Goal: Task Accomplishment & Management: Manage account settings

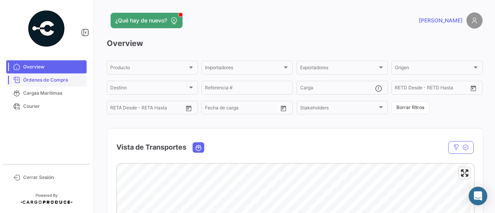
click at [55, 83] on span "Órdenes de Compra" at bounding box center [53, 80] width 60 height 7
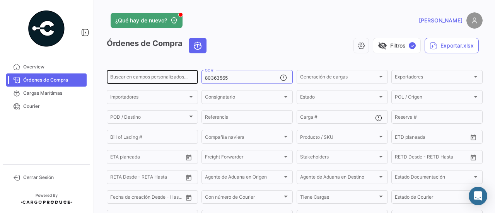
drag, startPoint x: 236, startPoint y: 80, endPoint x: 180, endPoint y: 75, distance: 56.3
click at [0, 0] on div "Buscar en campos personalizados... 80363565 OC # Generación de cargas Generació…" at bounding box center [0, 0] width 0 height 0
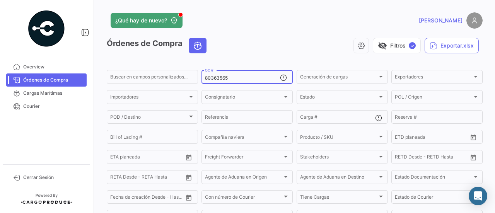
paste input "2692"
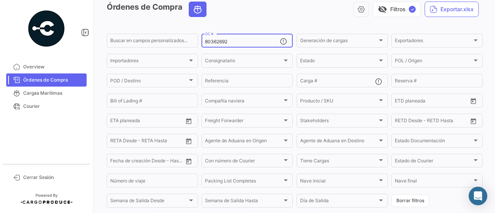
scroll to position [118, 0]
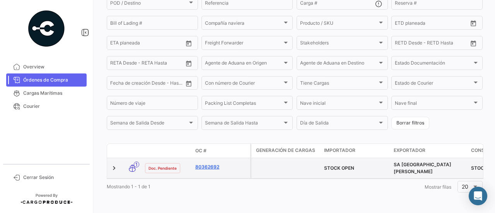
type input "80362692"
click at [212, 164] on link "80362692" at bounding box center [221, 167] width 52 height 7
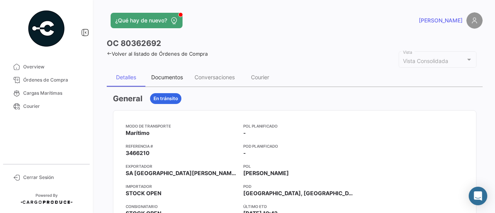
click at [181, 74] on div "Documentos" at bounding box center [167, 77] width 32 height 7
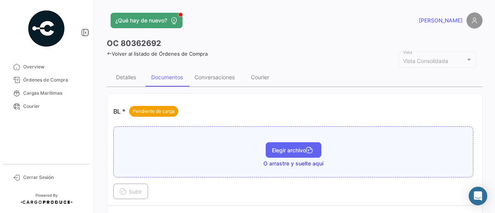
click at [287, 147] on span "Elegir archivo" at bounding box center [293, 150] width 43 height 7
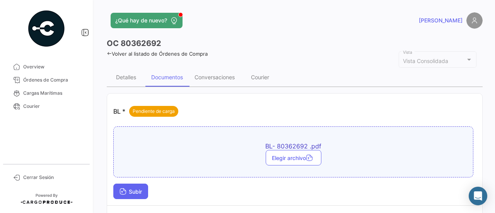
click at [137, 188] on span "Subir" at bounding box center [131, 191] width 22 height 7
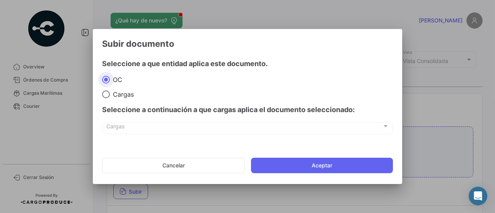
click at [304, 157] on mat-dialog-actions "Cancelar Aceptar" at bounding box center [247, 165] width 291 height 26
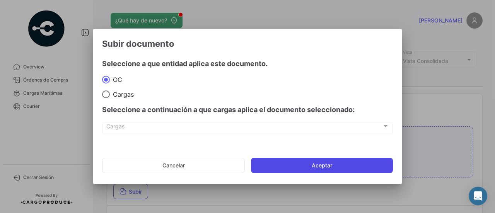
click at [304, 161] on button "Aceptar" at bounding box center [322, 165] width 142 height 15
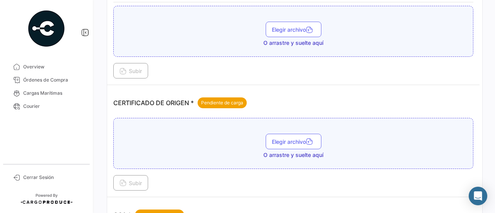
scroll to position [193, 0]
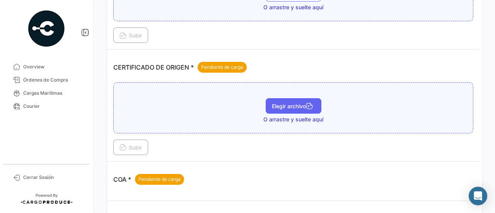
click at [286, 99] on button "Elegir archivo" at bounding box center [294, 105] width 56 height 15
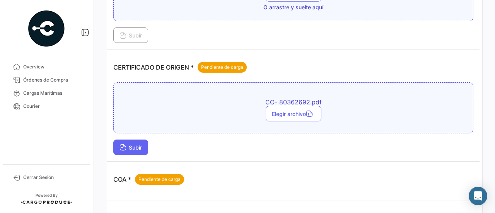
click at [145, 141] on button "Subir" at bounding box center [130, 147] width 35 height 15
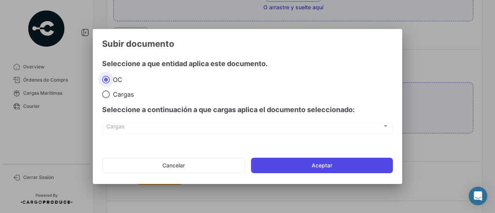
click at [298, 171] on button "Aceptar" at bounding box center [322, 165] width 142 height 15
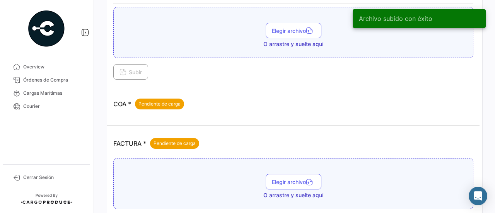
scroll to position [310, 0]
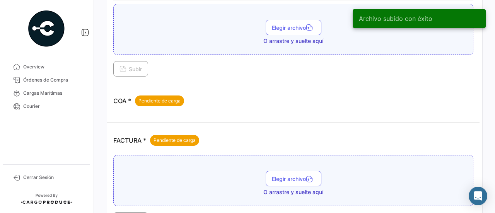
click at [284, 182] on div "Elegir archivo O arrastre y suelte aquí" at bounding box center [294, 183] width 352 height 25
click at [284, 181] on button "Elegir archivo" at bounding box center [294, 178] width 56 height 15
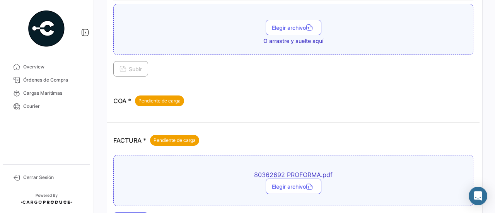
scroll to position [348, 0]
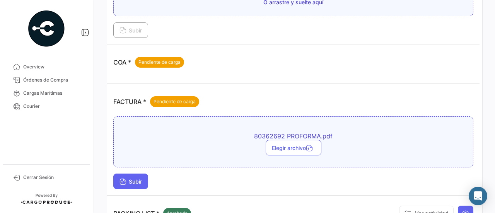
click at [128, 174] on button "Subir" at bounding box center [130, 181] width 35 height 15
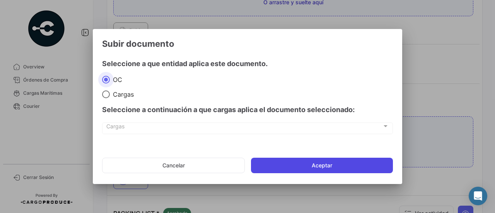
click at [300, 166] on button "Aceptar" at bounding box center [322, 165] width 142 height 15
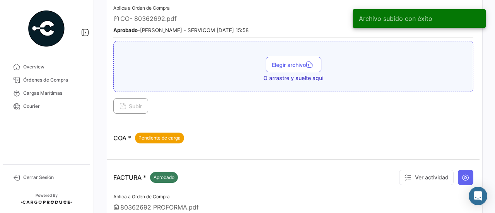
scroll to position [271, 0]
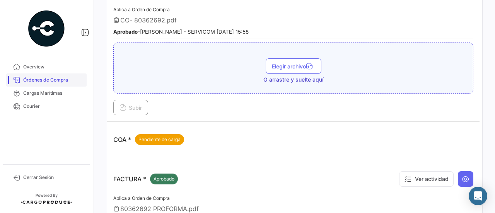
click at [34, 81] on span "Órdenes de Compra" at bounding box center [53, 80] width 60 height 7
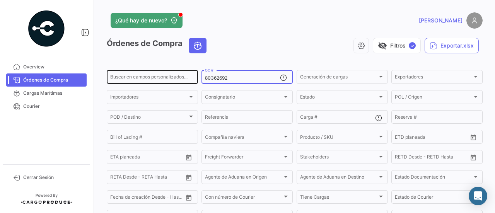
drag, startPoint x: 241, startPoint y: 79, endPoint x: 194, endPoint y: 80, distance: 47.6
click at [0, 0] on div "Buscar en campos personalizados... 80362692 OC # Generación de cargas Generació…" at bounding box center [0, 0] width 0 height 0
paste input "710"
type input "80362710"
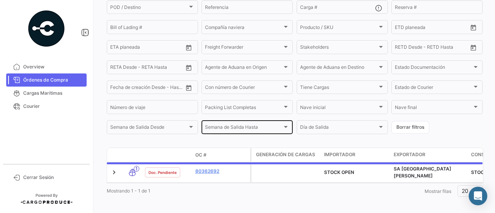
scroll to position [118, 0]
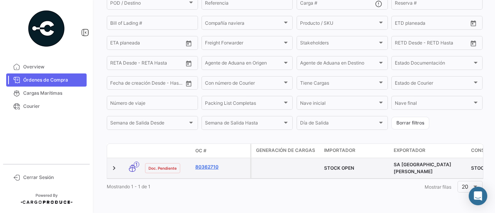
click at [217, 164] on link "80362710" at bounding box center [221, 167] width 52 height 7
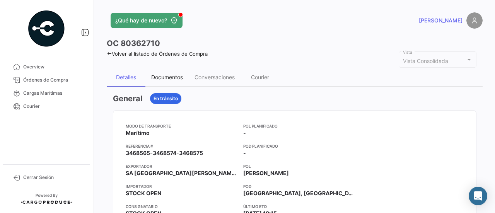
click at [179, 70] on div "Documentos" at bounding box center [166, 77] width 43 height 19
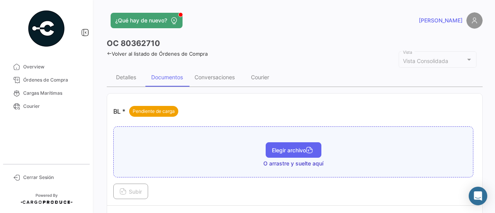
click at [279, 147] on span "Elegir archivo" at bounding box center [293, 150] width 43 height 7
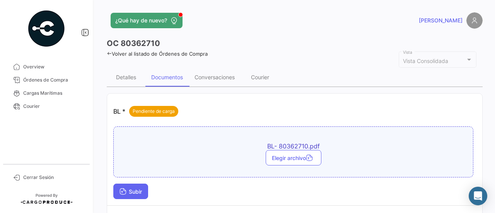
click at [139, 189] on span "Subir" at bounding box center [131, 191] width 22 height 7
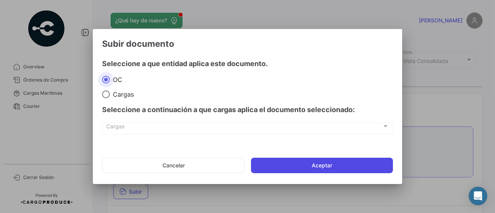
click at [292, 169] on button "Aceptar" at bounding box center [322, 165] width 142 height 15
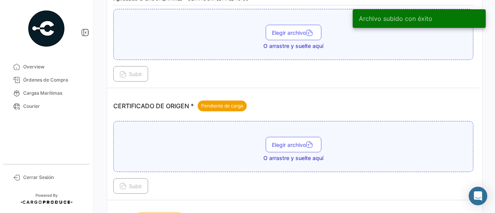
scroll to position [193, 0]
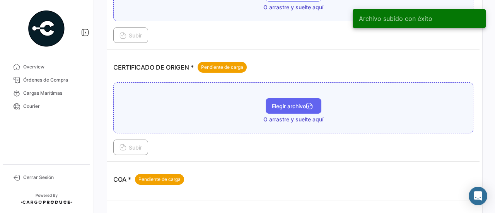
click at [284, 105] on span "Elegir archivo" at bounding box center [293, 106] width 43 height 7
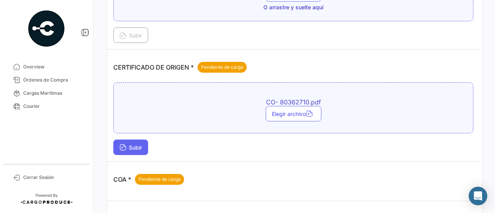
click at [139, 144] on span "Subir" at bounding box center [131, 147] width 22 height 7
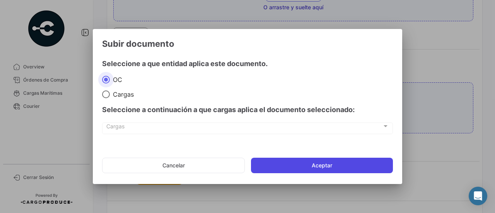
click at [276, 160] on button "Aceptar" at bounding box center [322, 165] width 142 height 15
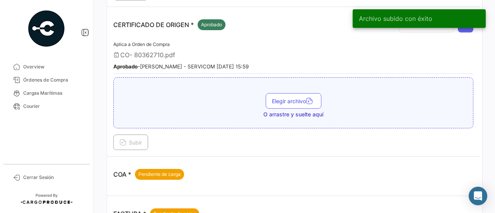
scroll to position [310, 0]
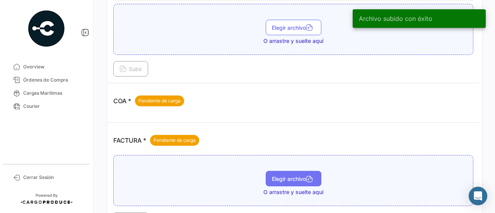
click at [275, 176] on span "Elegir archivo" at bounding box center [293, 179] width 43 height 7
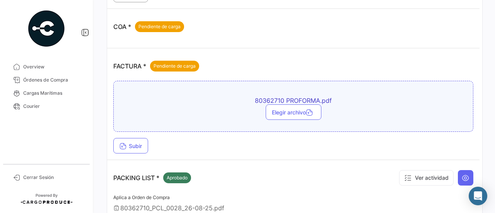
scroll to position [387, 0]
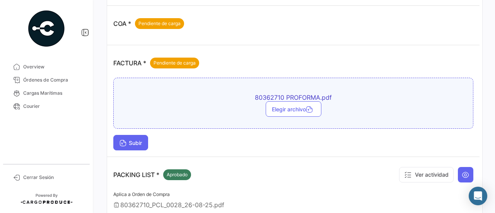
click at [147, 140] on button "Subir" at bounding box center [130, 142] width 35 height 15
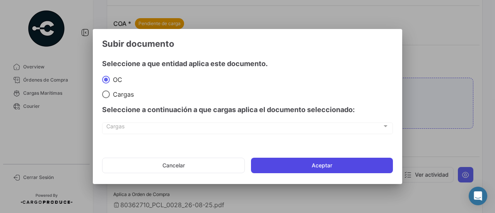
click at [303, 161] on button "Aceptar" at bounding box center [322, 165] width 142 height 15
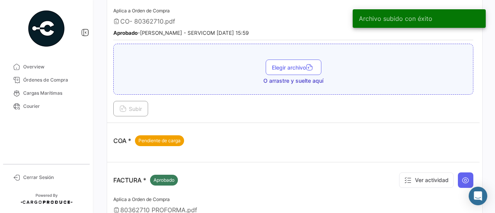
scroll to position [291, 0]
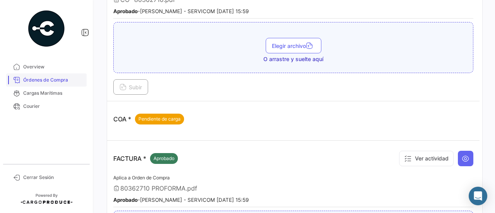
click at [30, 80] on span "Órdenes de Compra" at bounding box center [53, 80] width 60 height 7
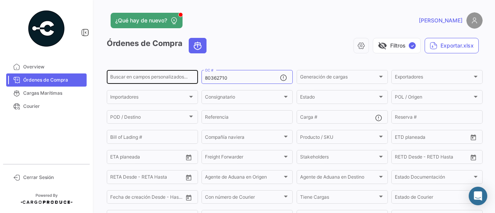
drag, startPoint x: 237, startPoint y: 78, endPoint x: 189, endPoint y: 77, distance: 48.4
click at [0, 0] on div "Buscar en campos personalizados... 80362710 OC # Generación de cargas Generació…" at bounding box center [0, 0] width 0 height 0
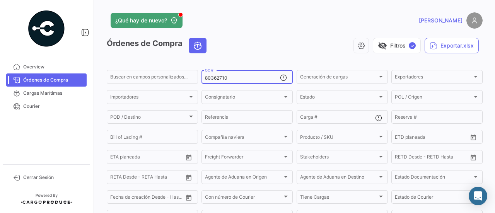
paste input "1"
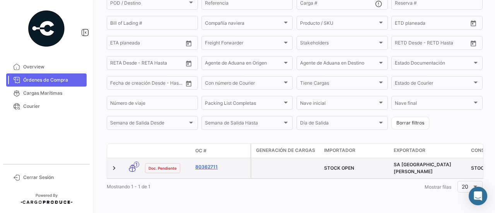
type input "80362711"
click at [215, 165] on link "80362711" at bounding box center [221, 167] width 52 height 7
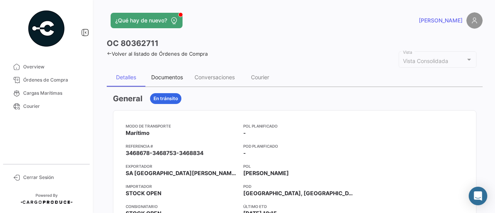
click at [171, 82] on div "Documentos" at bounding box center [166, 77] width 43 height 19
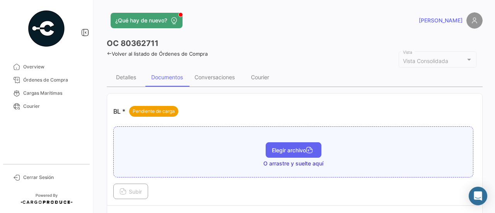
click at [285, 151] on span "Elegir archivo" at bounding box center [293, 150] width 43 height 7
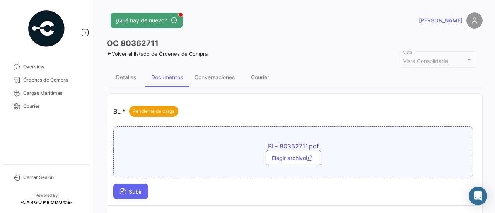
click at [129, 190] on span "Subir" at bounding box center [131, 191] width 22 height 7
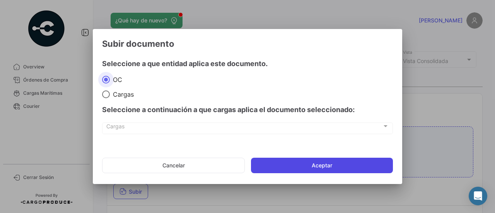
click at [295, 165] on button "Aceptar" at bounding box center [322, 165] width 142 height 15
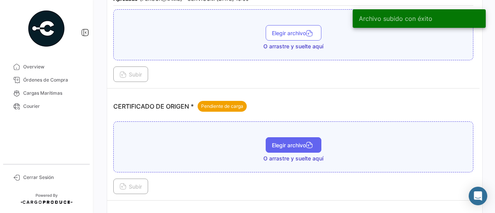
scroll to position [155, 0]
click at [304, 142] on span "Elegir archivo" at bounding box center [293, 145] width 43 height 7
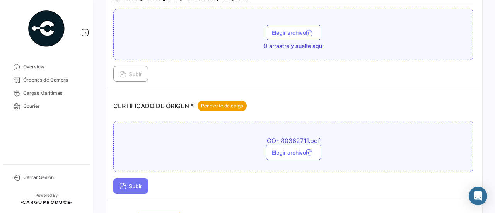
click at [130, 183] on span "Subir" at bounding box center [131, 186] width 22 height 7
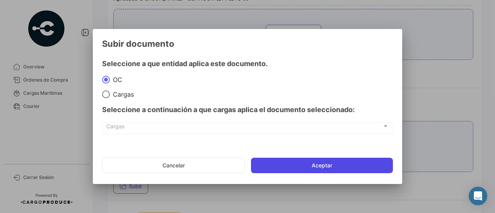
click at [270, 164] on button "Aceptar" at bounding box center [322, 165] width 142 height 15
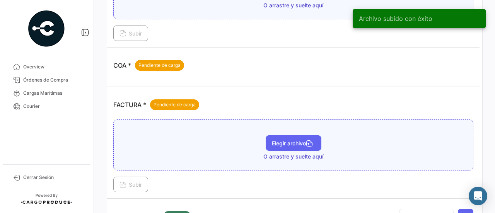
scroll to position [348, 0]
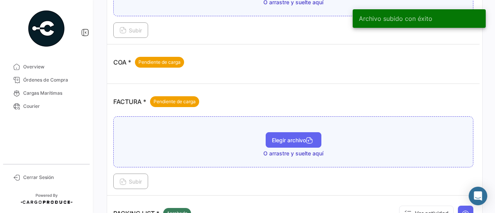
click at [296, 142] on button "Elegir archivo" at bounding box center [294, 139] width 56 height 15
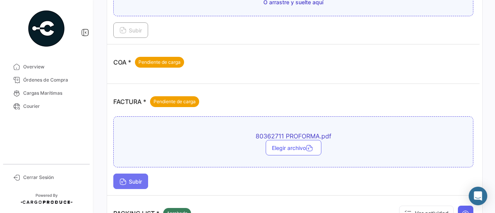
click at [125, 179] on icon at bounding box center [123, 182] width 7 height 7
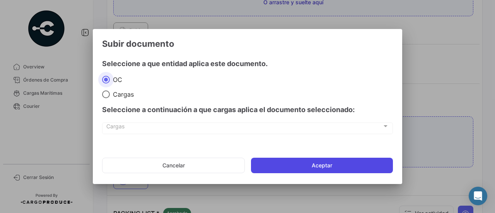
click at [267, 159] on button "Aceptar" at bounding box center [322, 165] width 142 height 15
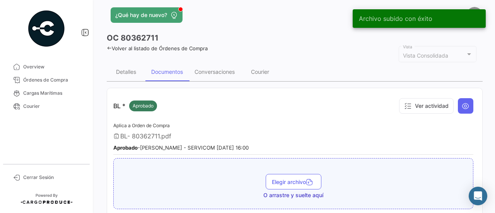
scroll to position [0, 0]
